Goal: Use online tool/utility: Utilize a website feature to perform a specific function

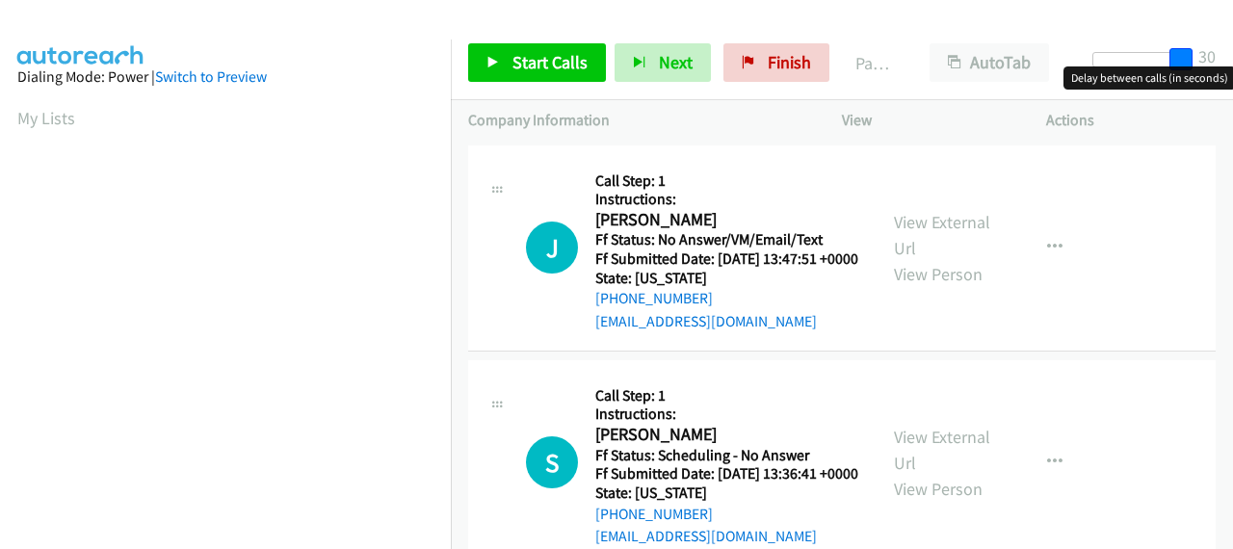
drag, startPoint x: 1103, startPoint y: 57, endPoint x: 1210, endPoint y: 44, distance: 107.6
click at [1210, 44] on div "Start Calls Pause Next Finish Paused AutoTab AutoTab 30" at bounding box center [842, 63] width 782 height 74
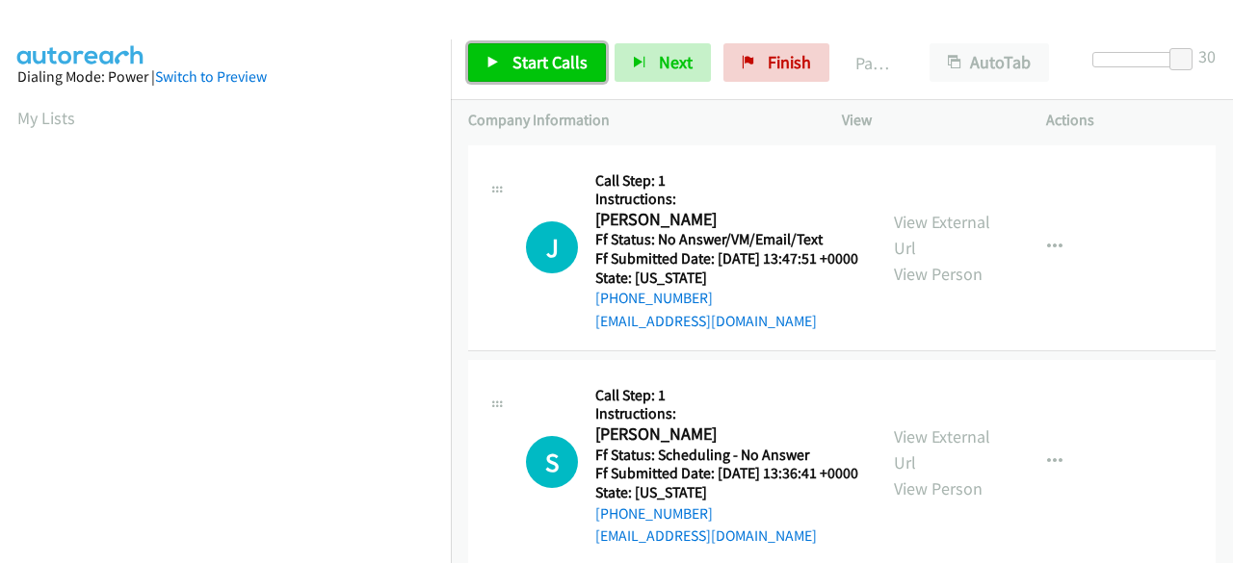
drag, startPoint x: 530, startPoint y: 67, endPoint x: 813, endPoint y: 192, distance: 309.2
click at [530, 67] on span "Start Calls" at bounding box center [549, 62] width 75 height 22
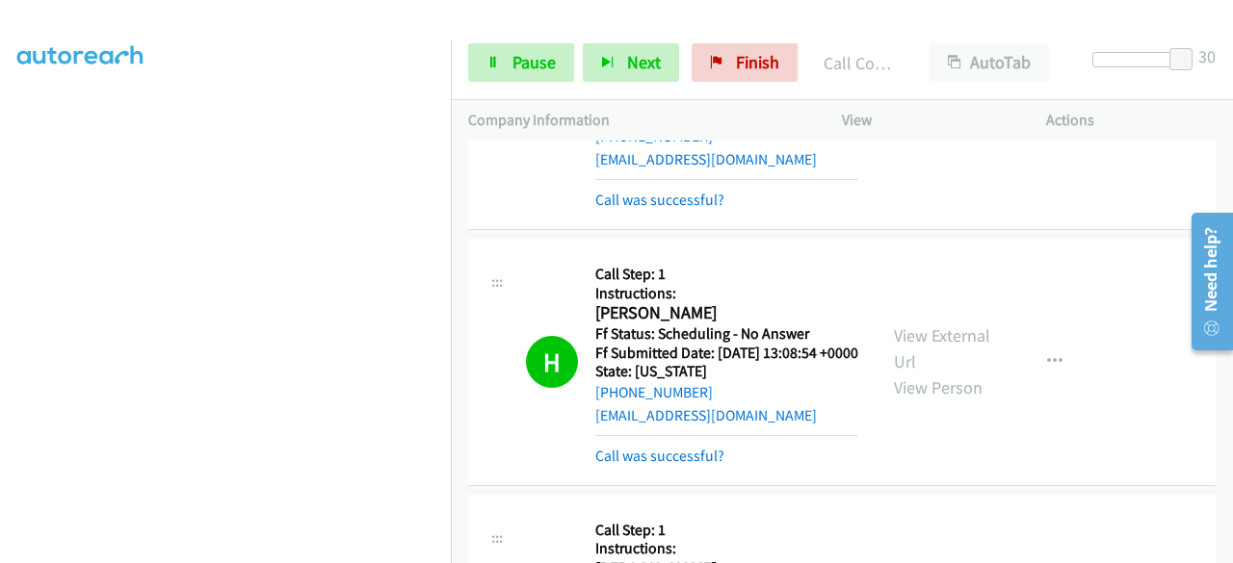
scroll to position [770, 0]
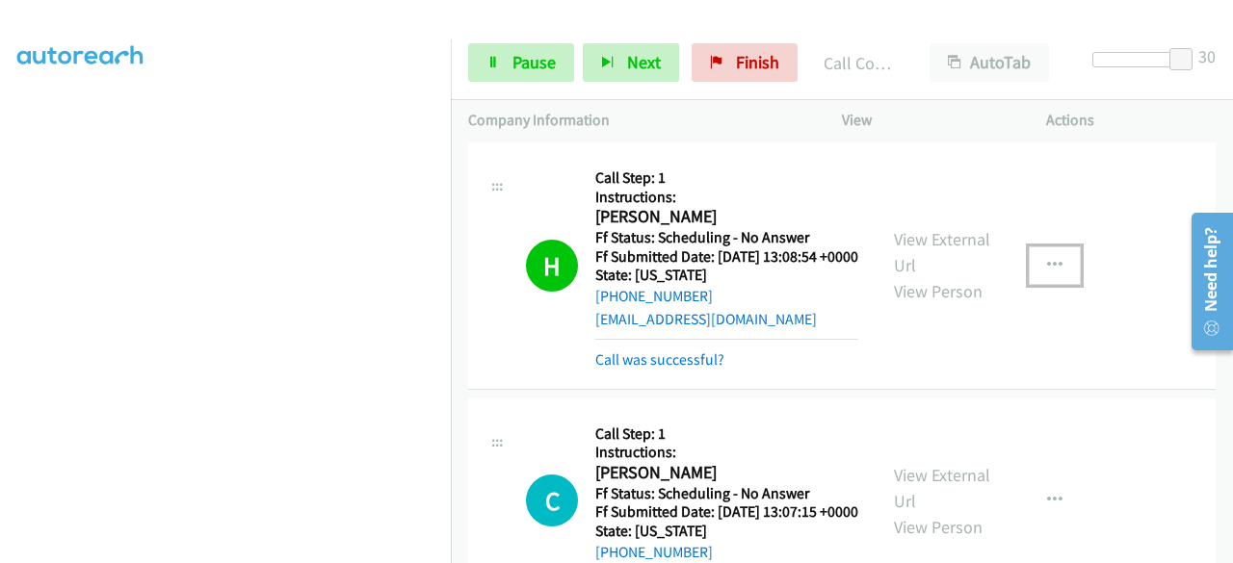
click at [1047, 274] on icon "button" at bounding box center [1054, 265] width 15 height 15
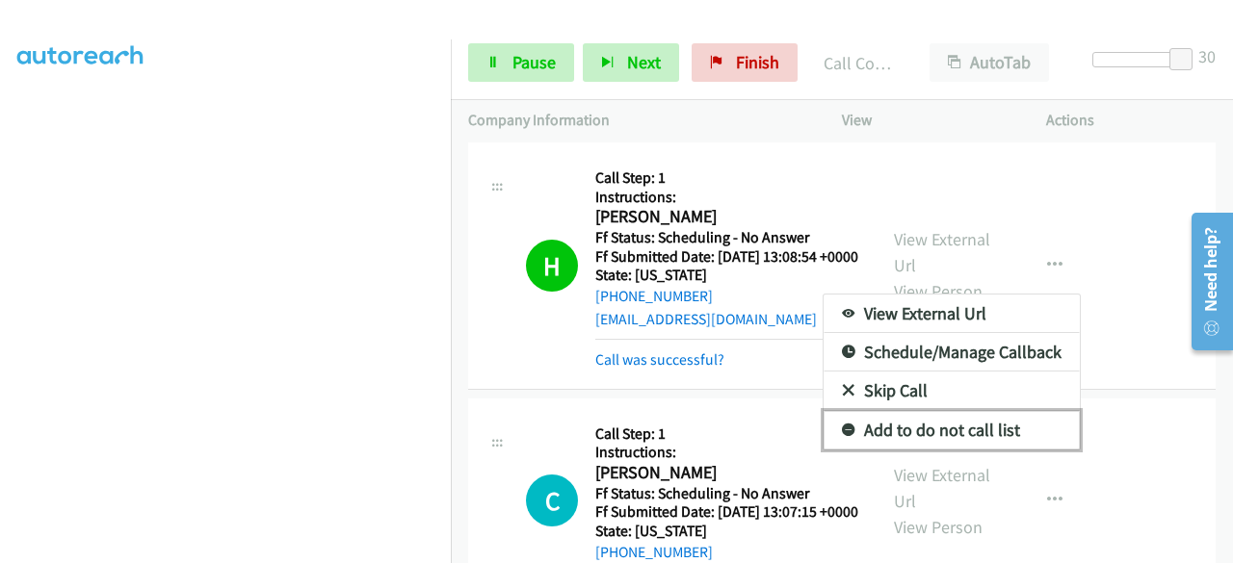
click at [938, 450] on link "Add to do not call list" at bounding box center [951, 430] width 256 height 39
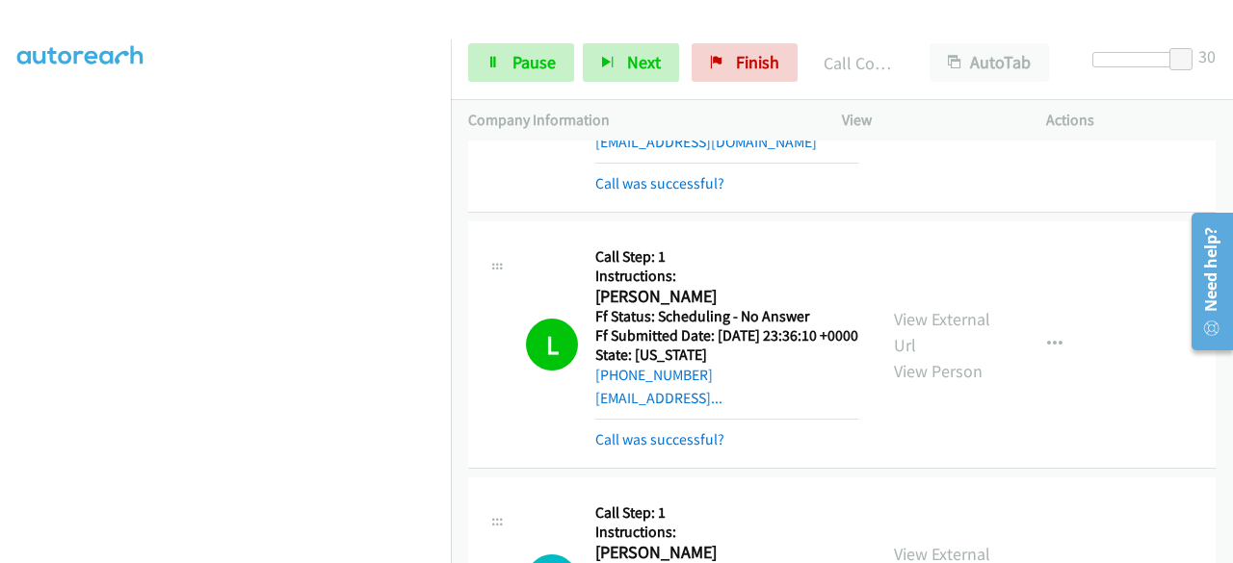
scroll to position [1579, 0]
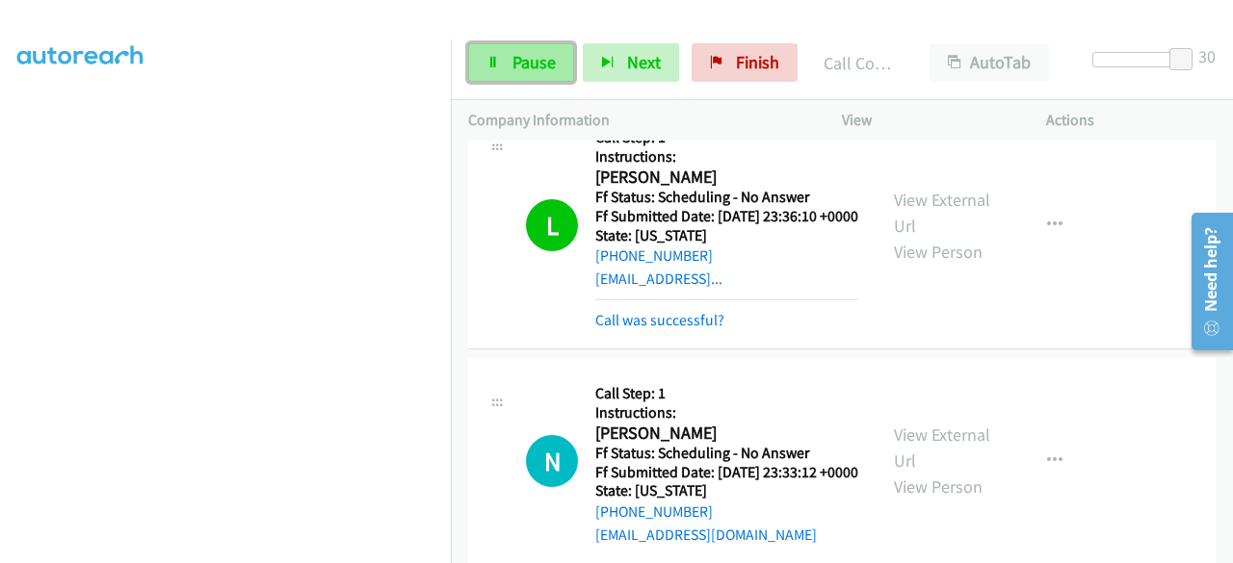
click at [493, 66] on icon at bounding box center [492, 63] width 13 height 13
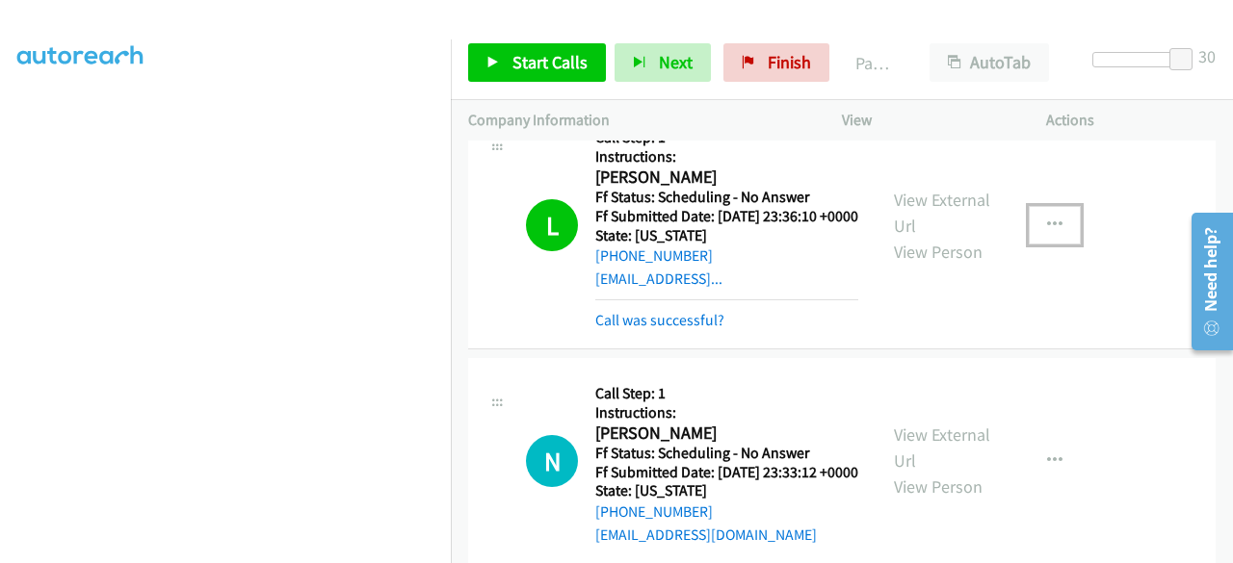
click at [1047, 233] on icon "button" at bounding box center [1054, 225] width 15 height 15
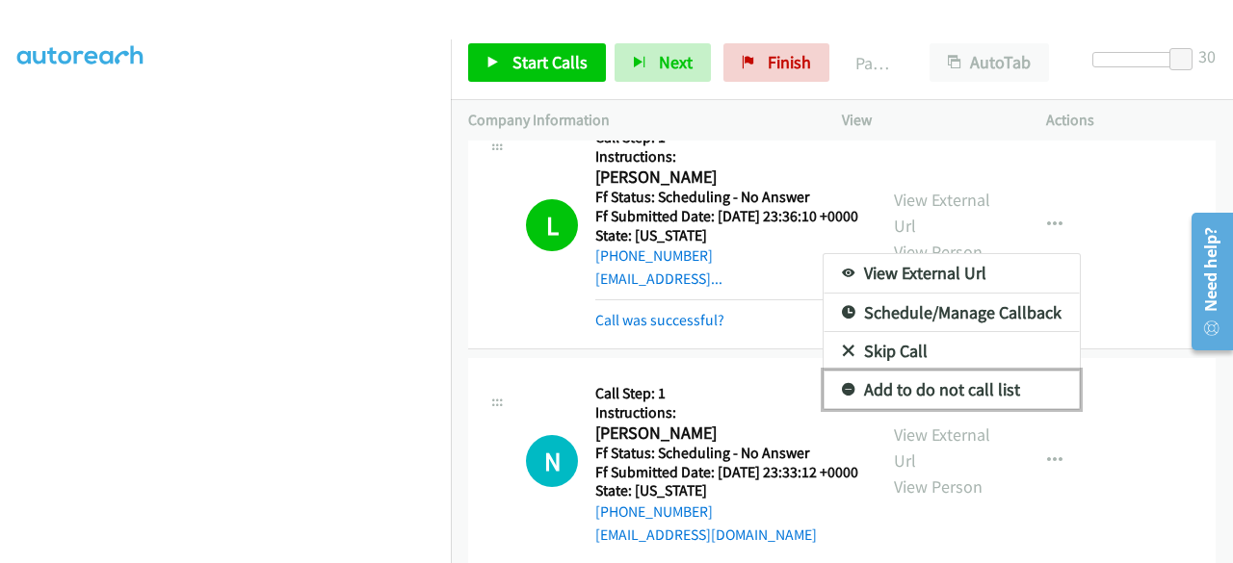
click at [935, 409] on link "Add to do not call list" at bounding box center [951, 390] width 256 height 39
